Goal: Obtain resource: Obtain resource

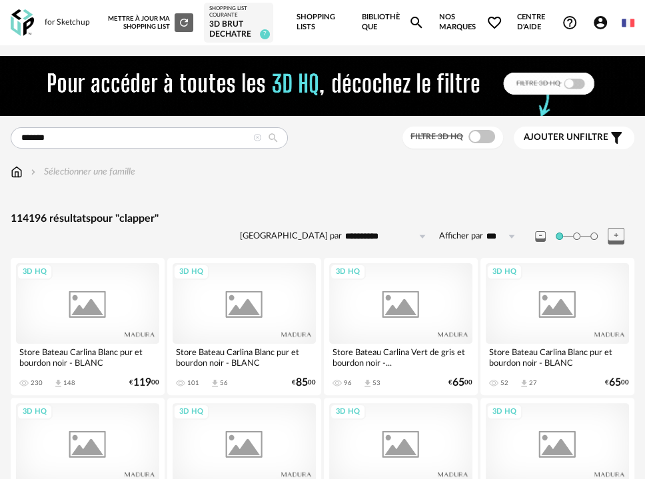
type input "*******"
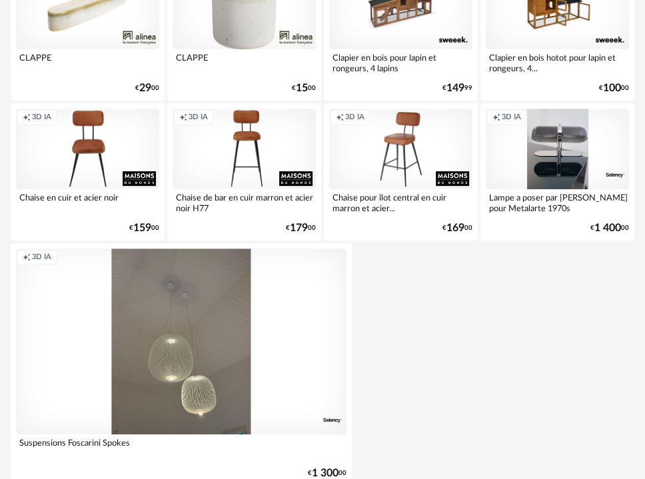
scroll to position [296, 0]
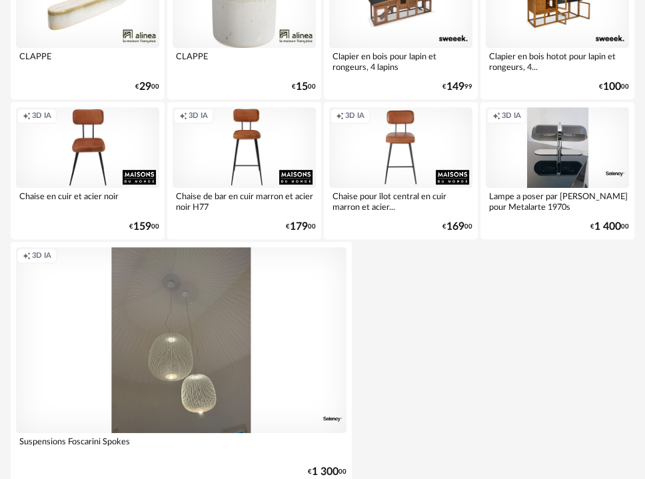
click at [420, 165] on div "Creation icon 3D IA" at bounding box center [400, 147] width 143 height 81
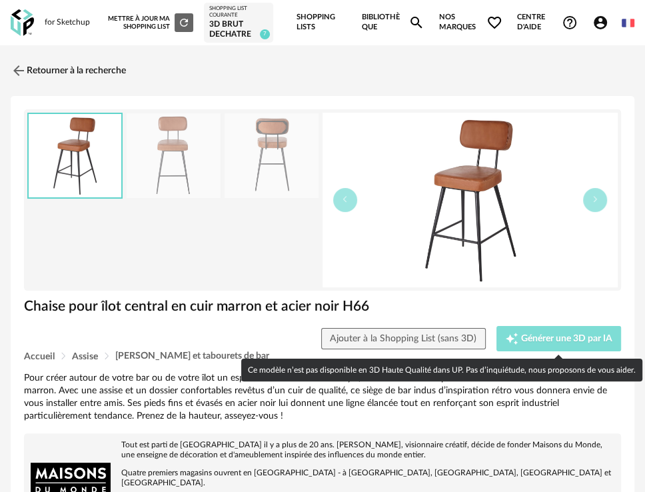
click at [574, 338] on span "Générer une 3D par IA" at bounding box center [566, 338] width 91 height 9
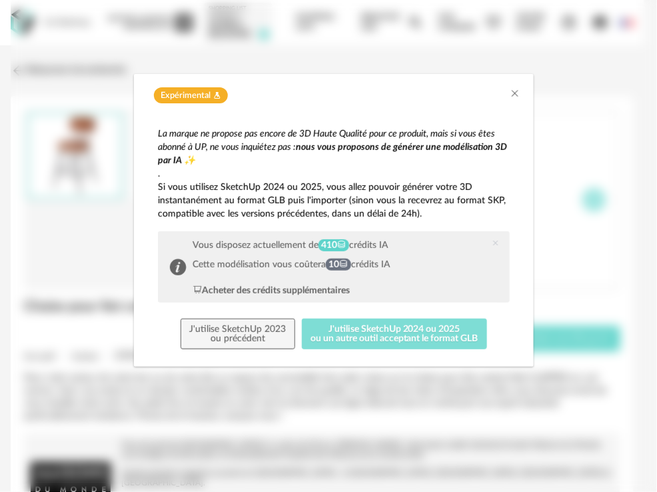
click at [346, 334] on button "J'utilise SketchUp 2024 ou 2025 ou un autre outil acceptant le format GLB" at bounding box center [395, 333] width 186 height 31
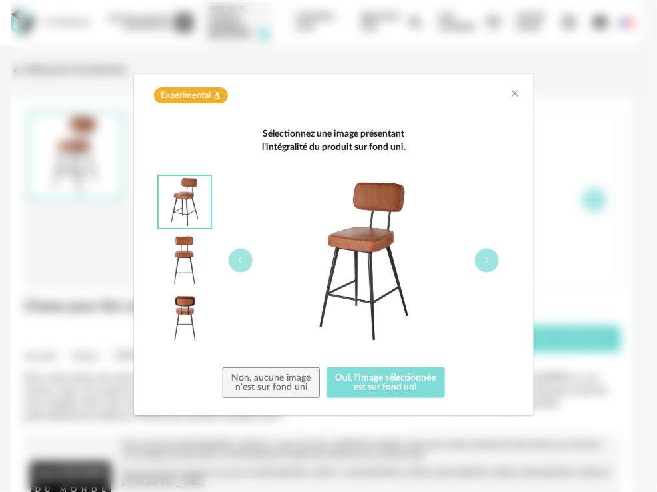
click at [374, 372] on button "Oui, l'image sélectionnée est sur fond uni" at bounding box center [385, 382] width 119 height 31
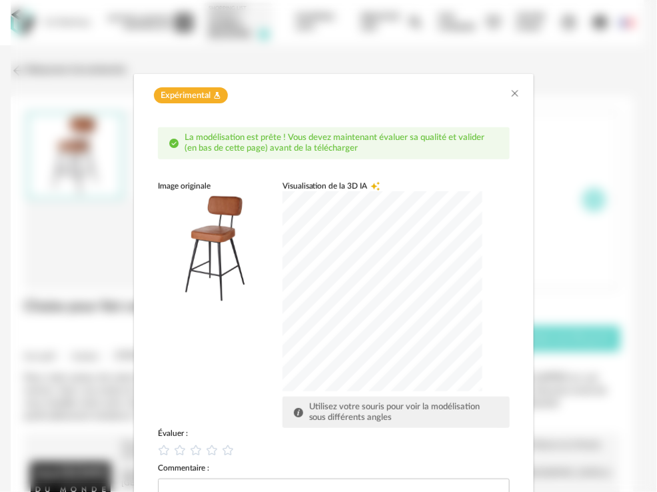
click at [417, 317] on div "dialog" at bounding box center [382, 291] width 200 height 200
click at [224, 444] on icon "dialog" at bounding box center [228, 450] width 14 height 14
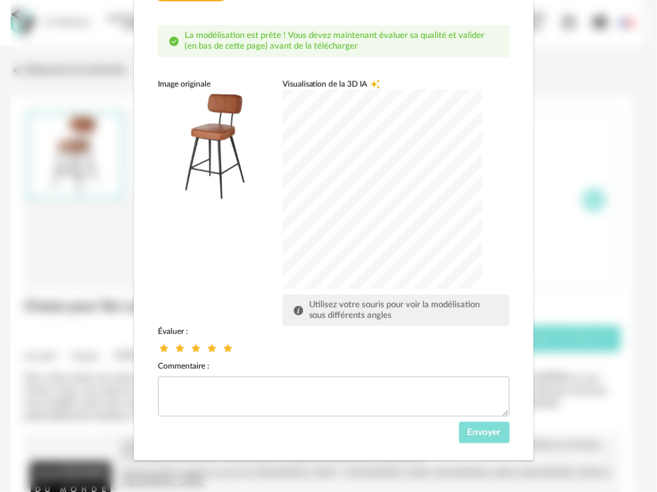
click at [478, 423] on button "Envoyer" at bounding box center [484, 432] width 51 height 21
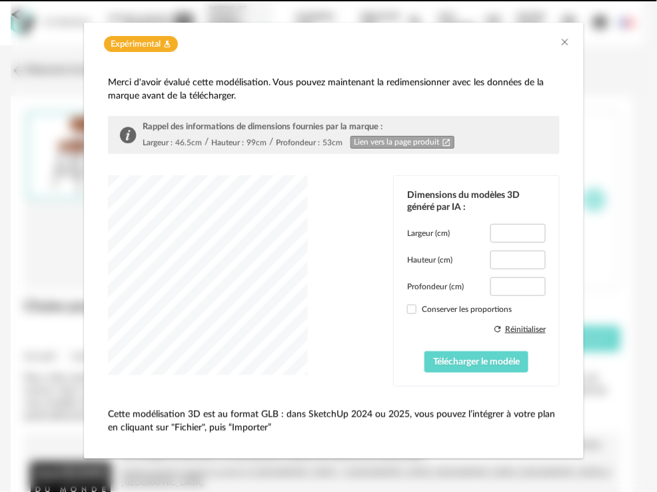
scroll to position [39, 0]
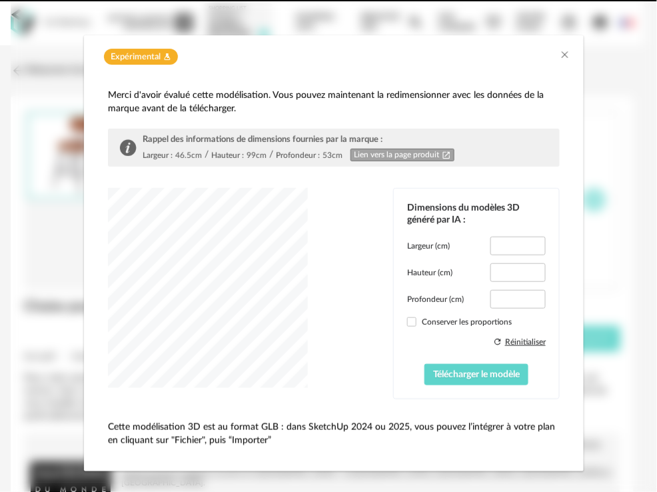
type input "****"
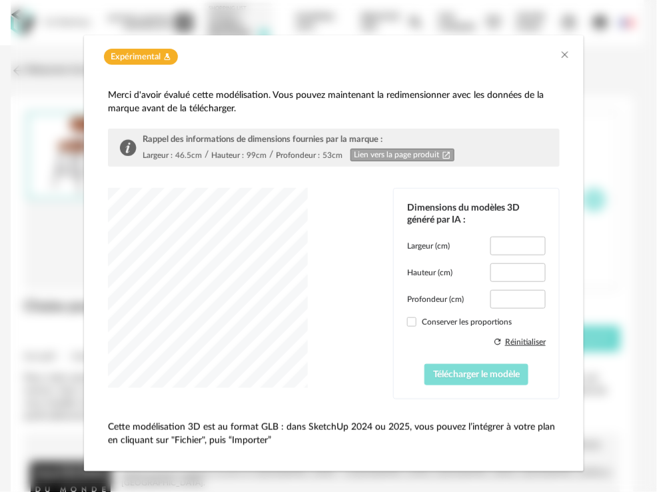
click at [489, 373] on span "Télécharger le modèle" at bounding box center [476, 374] width 87 height 9
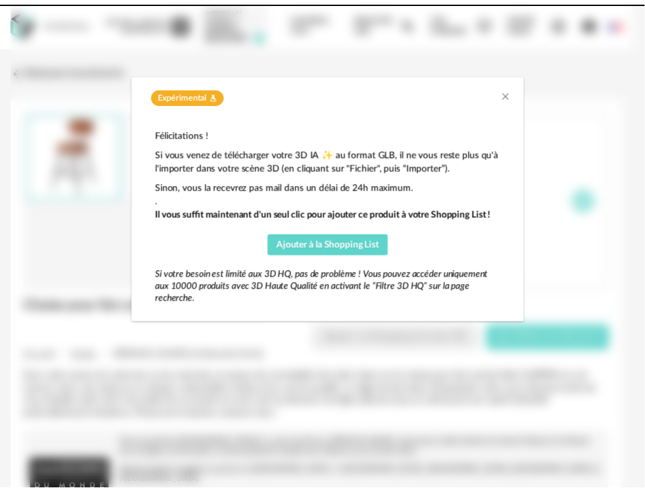
scroll to position [0, 0]
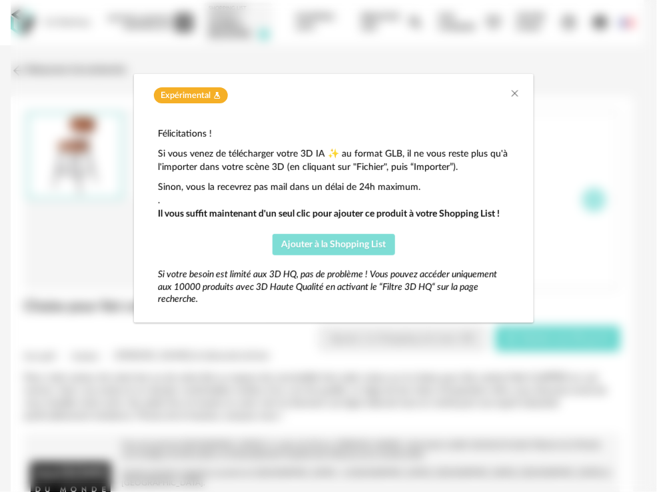
click at [367, 248] on button "Ajouter à la Shopping List" at bounding box center [333, 244] width 123 height 21
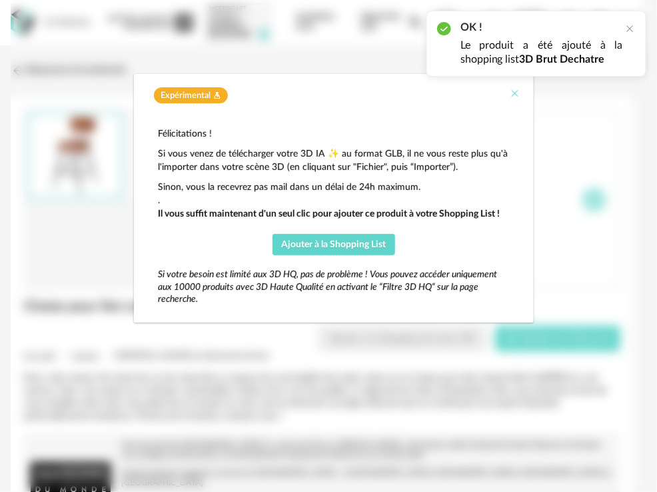
click at [514, 95] on icon "Close" at bounding box center [515, 93] width 11 height 11
